Goal: Transaction & Acquisition: Purchase product/service

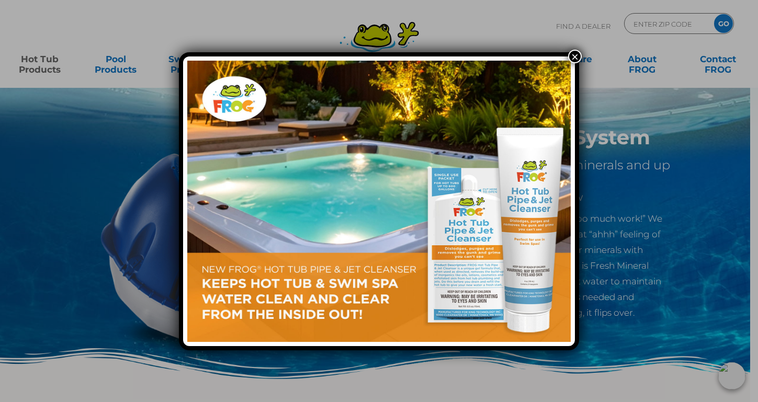
click at [572, 55] on button "×" at bounding box center [575, 57] width 14 height 14
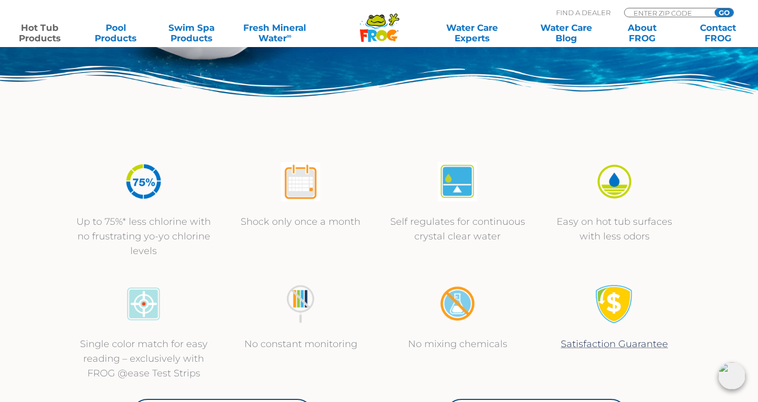
scroll to position [302, 0]
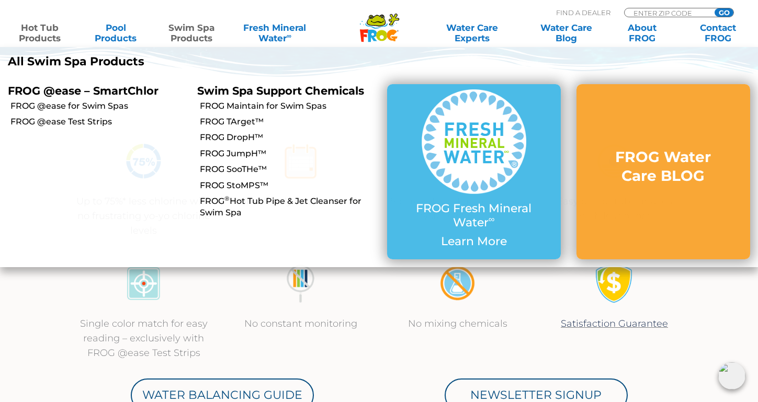
click at [197, 30] on link "Swim Spa Products" at bounding box center [191, 32] width 59 height 21
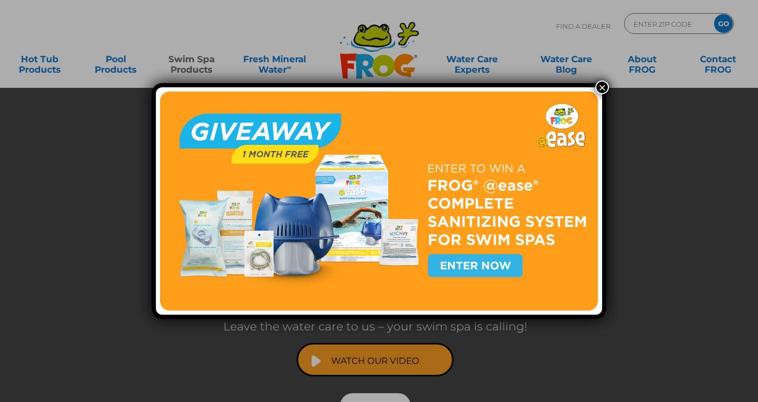
click at [600, 87] on button "×" at bounding box center [602, 88] width 14 height 14
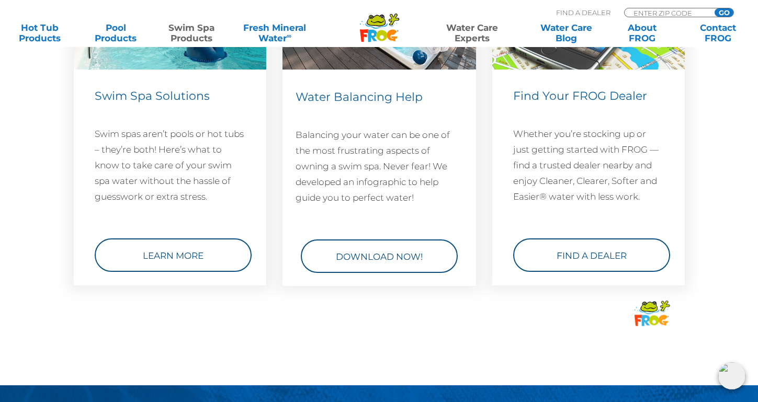
scroll to position [1562, 0]
